Goal: Task Accomplishment & Management: Complete application form

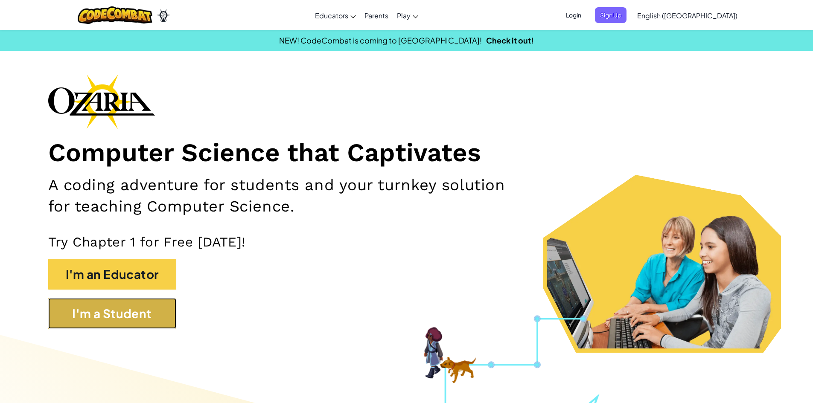
click at [90, 322] on button "I'm a Student" at bounding box center [112, 313] width 128 height 31
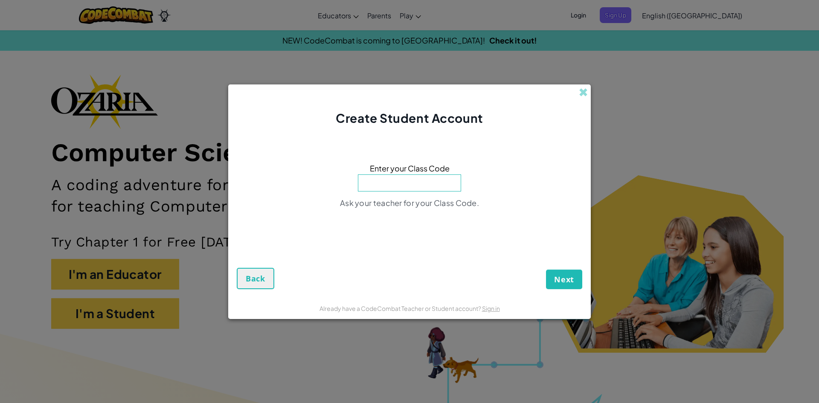
click at [396, 179] on input at bounding box center [409, 183] width 103 height 17
type input "BathHidePlay"
click at [550, 283] on button "Next" at bounding box center [564, 280] width 36 height 20
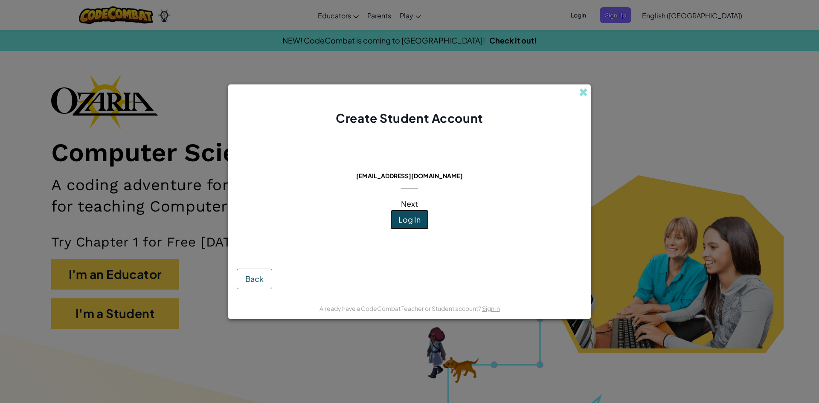
click at [426, 221] on button "Log In" at bounding box center [410, 220] width 38 height 20
